Goal: Information Seeking & Learning: Learn about a topic

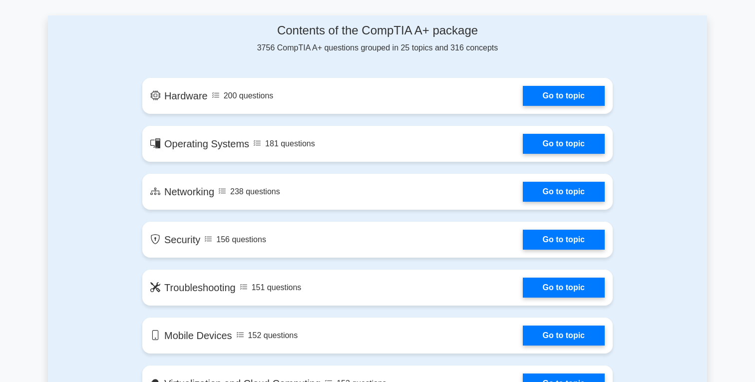
scroll to position [515, 0]
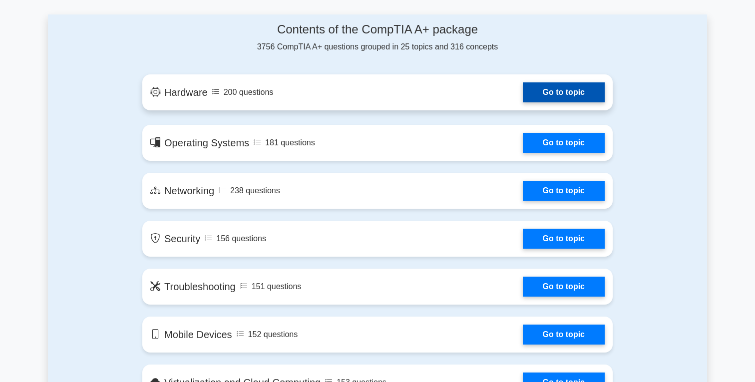
click at [557, 96] on link "Go to topic" at bounding box center [564, 92] width 82 height 20
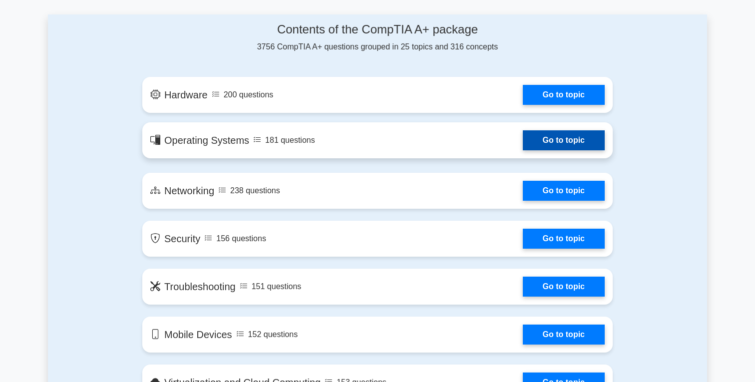
click at [536, 138] on link "Go to topic" at bounding box center [564, 140] width 82 height 20
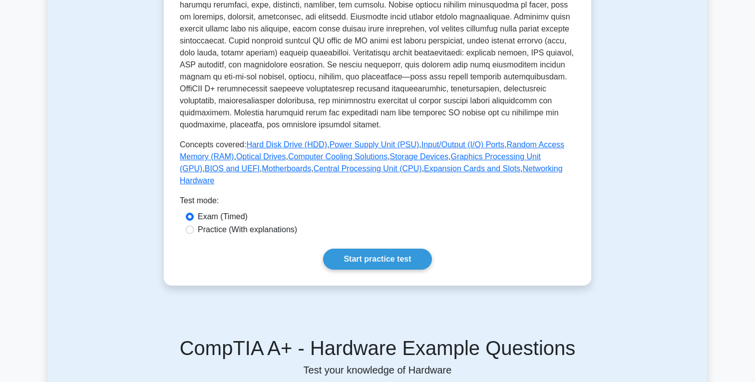
scroll to position [341, 0]
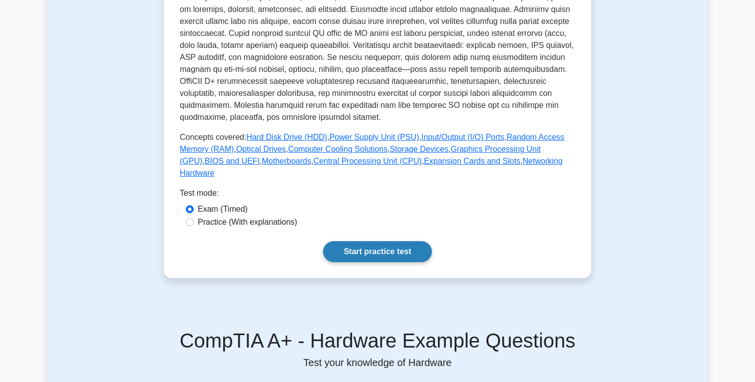
click at [398, 241] on link "Start practice test" at bounding box center [377, 251] width 108 height 21
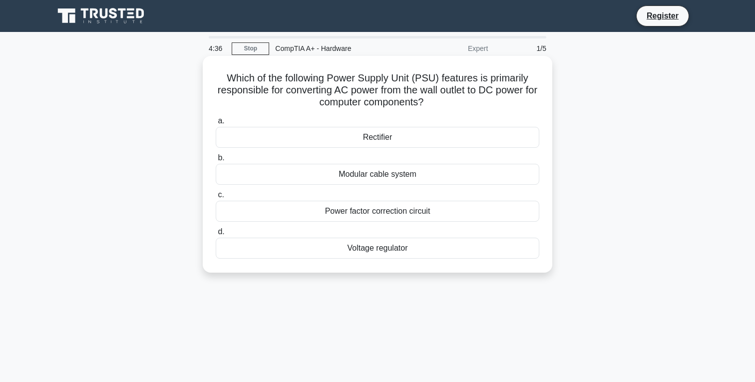
click at [395, 246] on div "Voltage regulator" at bounding box center [378, 248] width 324 height 21
click at [216, 235] on input "d. Voltage regulator" at bounding box center [216, 232] width 0 height 6
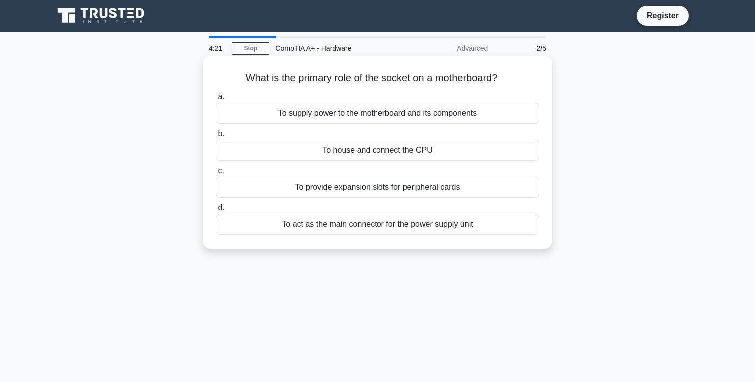
click at [395, 153] on div "To house and connect the CPU" at bounding box center [378, 150] width 324 height 21
click at [216, 137] on input "b. To house and connect the CPU" at bounding box center [216, 134] width 0 height 6
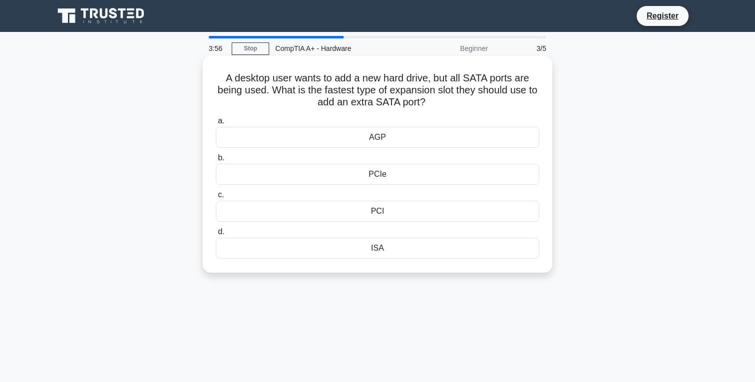
click at [384, 174] on div "PCIe" at bounding box center [378, 174] width 324 height 21
click at [216, 161] on input "b. PCIe" at bounding box center [216, 158] width 0 height 6
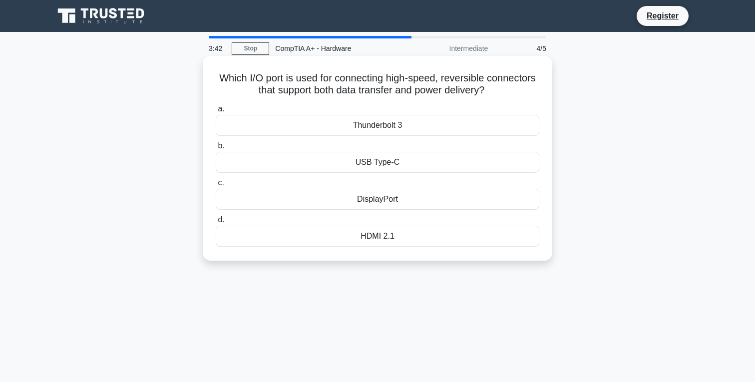
click at [381, 164] on div "USB Type-C" at bounding box center [378, 162] width 324 height 21
click at [216, 149] on input "b. USB Type-C" at bounding box center [216, 146] width 0 height 6
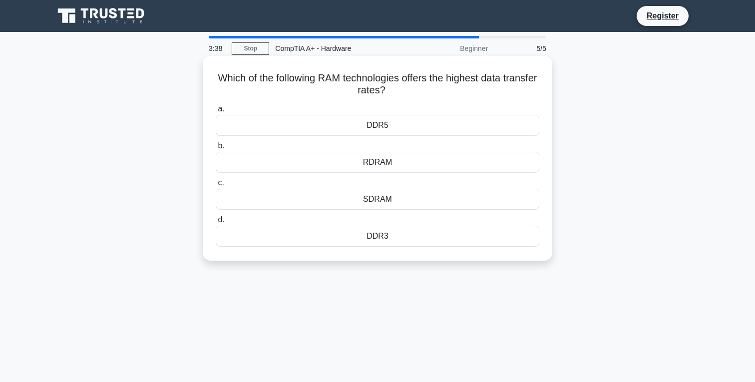
click at [397, 119] on div "DDR5" at bounding box center [378, 125] width 324 height 21
click at [216, 112] on input "a. DDR5" at bounding box center [216, 109] width 0 height 6
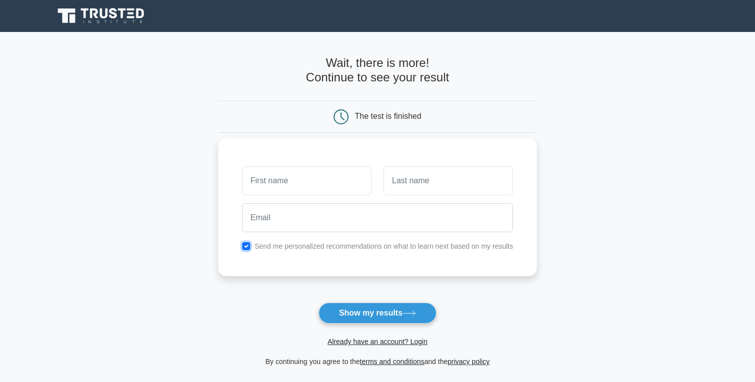
click at [247, 246] on input "checkbox" at bounding box center [246, 246] width 8 height 8
checkbox input "false"
click at [287, 182] on input "text" at bounding box center [306, 180] width 129 height 29
type input "Levi"
type input "Sommer"
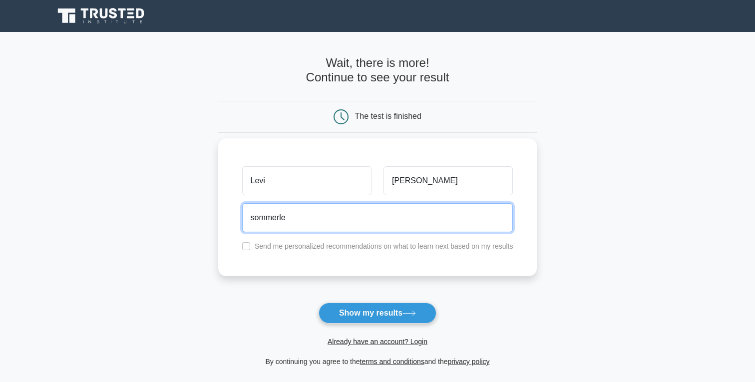
type input "sommerlevi@gmail.com"
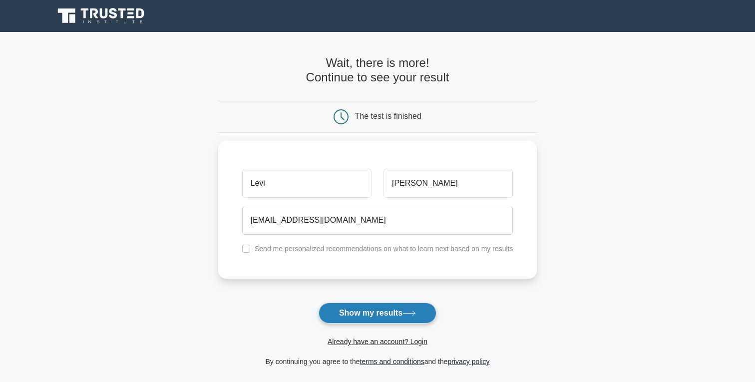
click at [356, 313] on button "Show my results" at bounding box center [378, 313] width 118 height 21
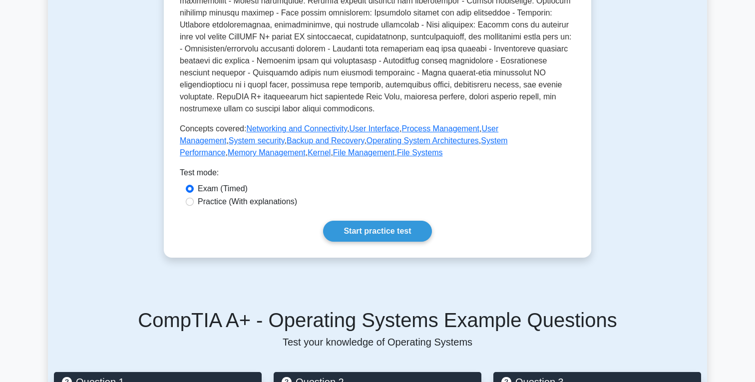
scroll to position [346, 0]
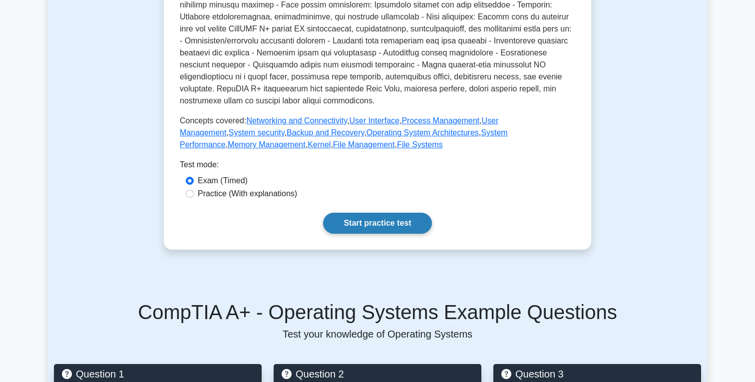
click at [368, 219] on link "Start practice test" at bounding box center [377, 223] width 108 height 21
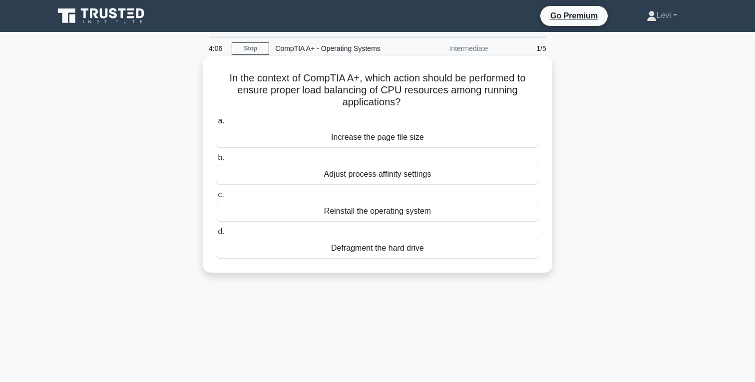
click at [390, 176] on div "Adjust process affinity settings" at bounding box center [378, 174] width 324 height 21
click at [216, 161] on input "b. Adjust process affinity settings" at bounding box center [216, 158] width 0 height 6
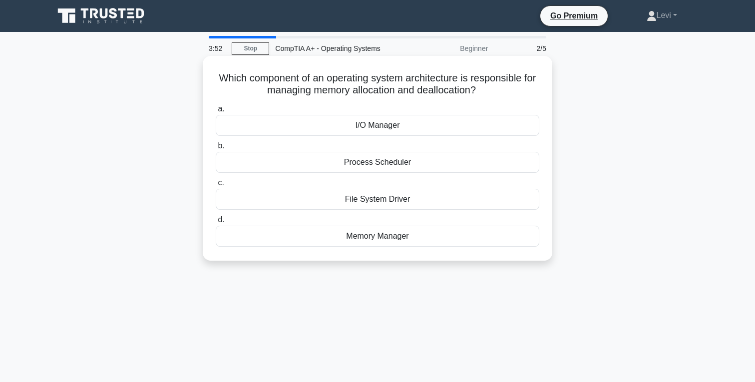
click at [353, 241] on div "Memory Manager" at bounding box center [378, 236] width 324 height 21
click at [216, 223] on input "d. Memory Manager" at bounding box center [216, 220] width 0 height 6
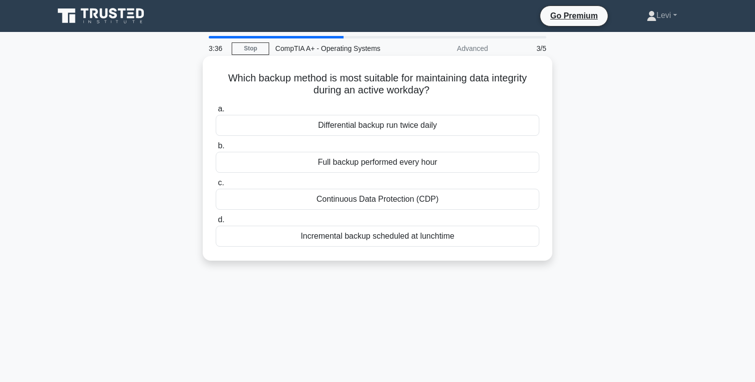
click at [381, 162] on div "Full backup performed every hour" at bounding box center [378, 162] width 324 height 21
click at [216, 149] on input "b. Full backup performed every hour" at bounding box center [216, 146] width 0 height 6
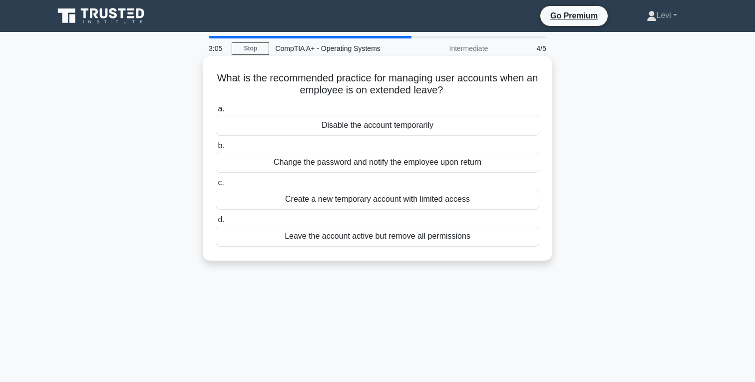
click at [395, 131] on div "Disable the account temporarily" at bounding box center [378, 125] width 324 height 21
click at [216, 112] on input "a. Disable the account temporarily" at bounding box center [216, 109] width 0 height 6
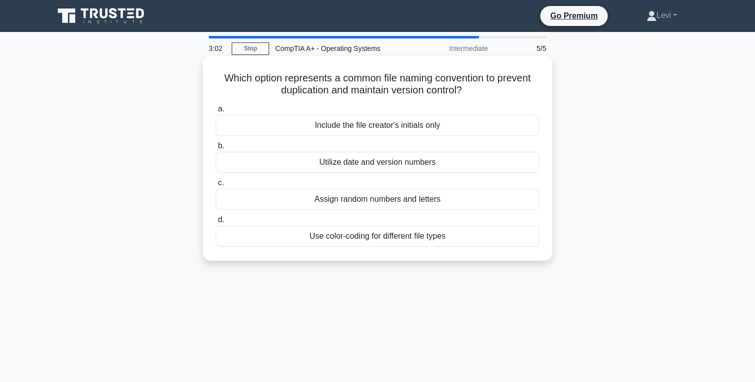
click at [376, 157] on div "Utilize date and version numbers" at bounding box center [378, 162] width 324 height 21
click at [216, 149] on input "b. Utilize date and version numbers" at bounding box center [216, 146] width 0 height 6
